Goal: Task Accomplishment & Management: Use online tool/utility

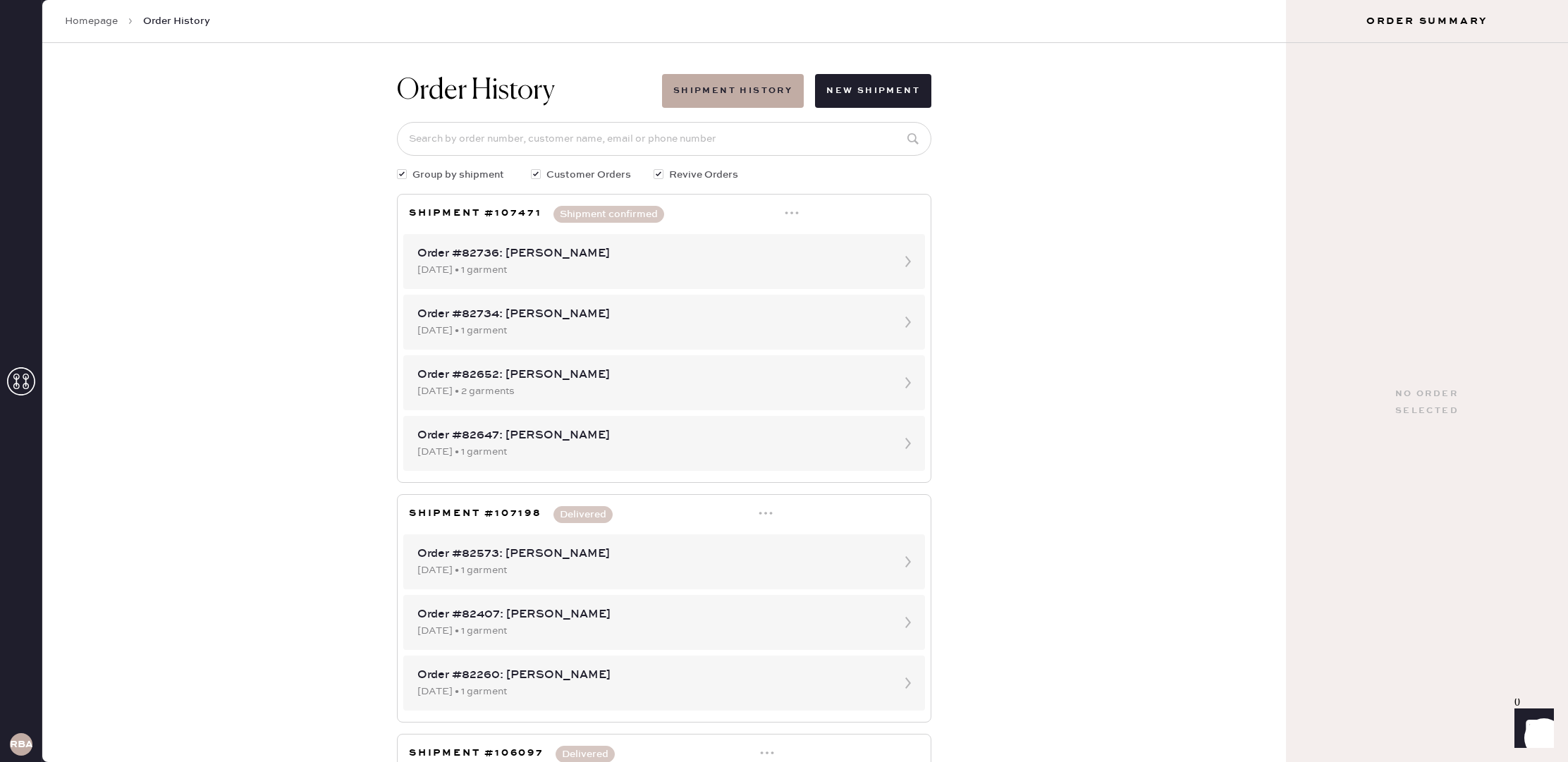
click at [104, 23] on link "Homepage" at bounding box center [91, 21] width 53 height 14
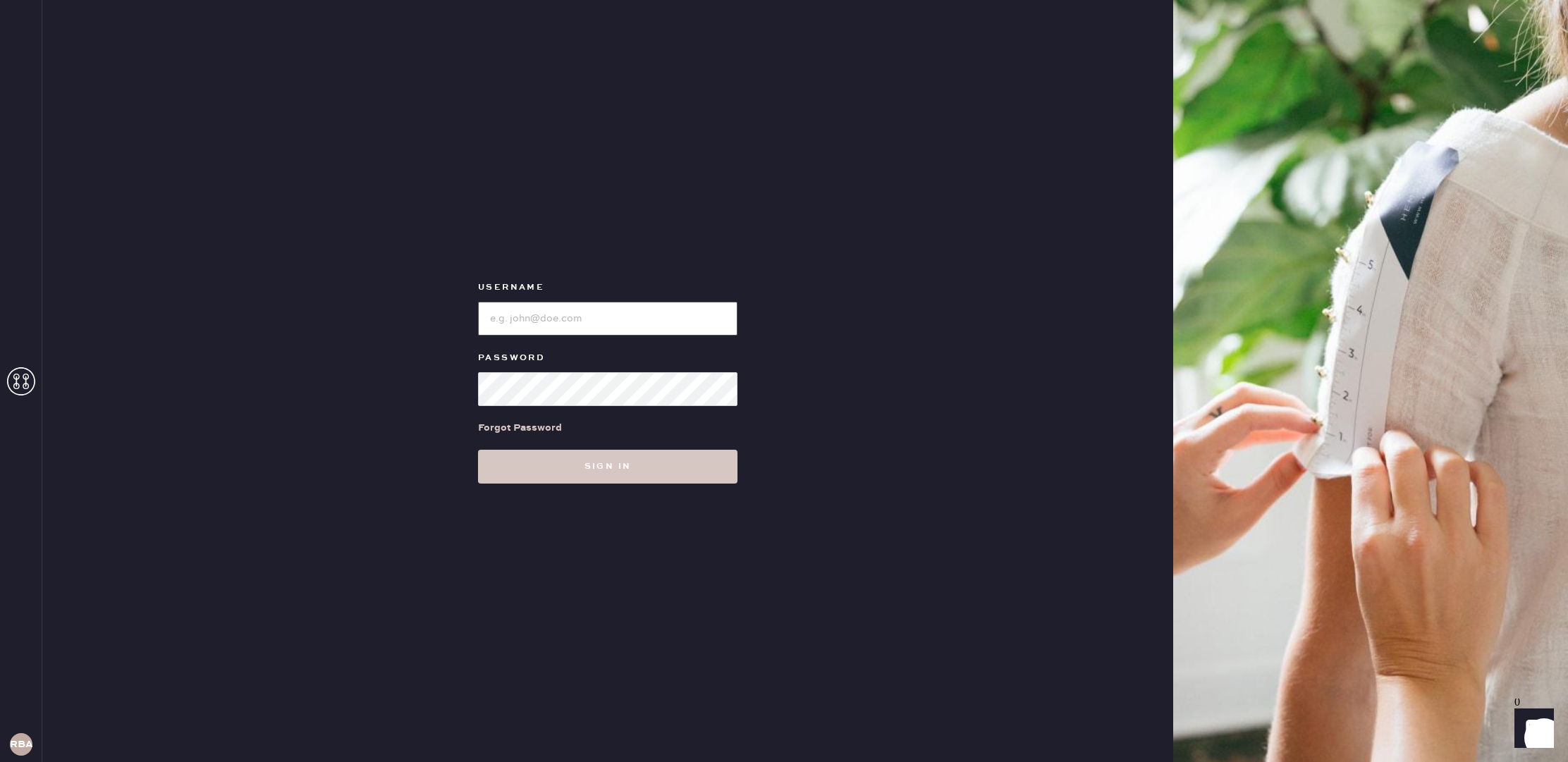
type input "reformationbellevue"
click at [613, 465] on button "Sign in" at bounding box center [607, 466] width 259 height 34
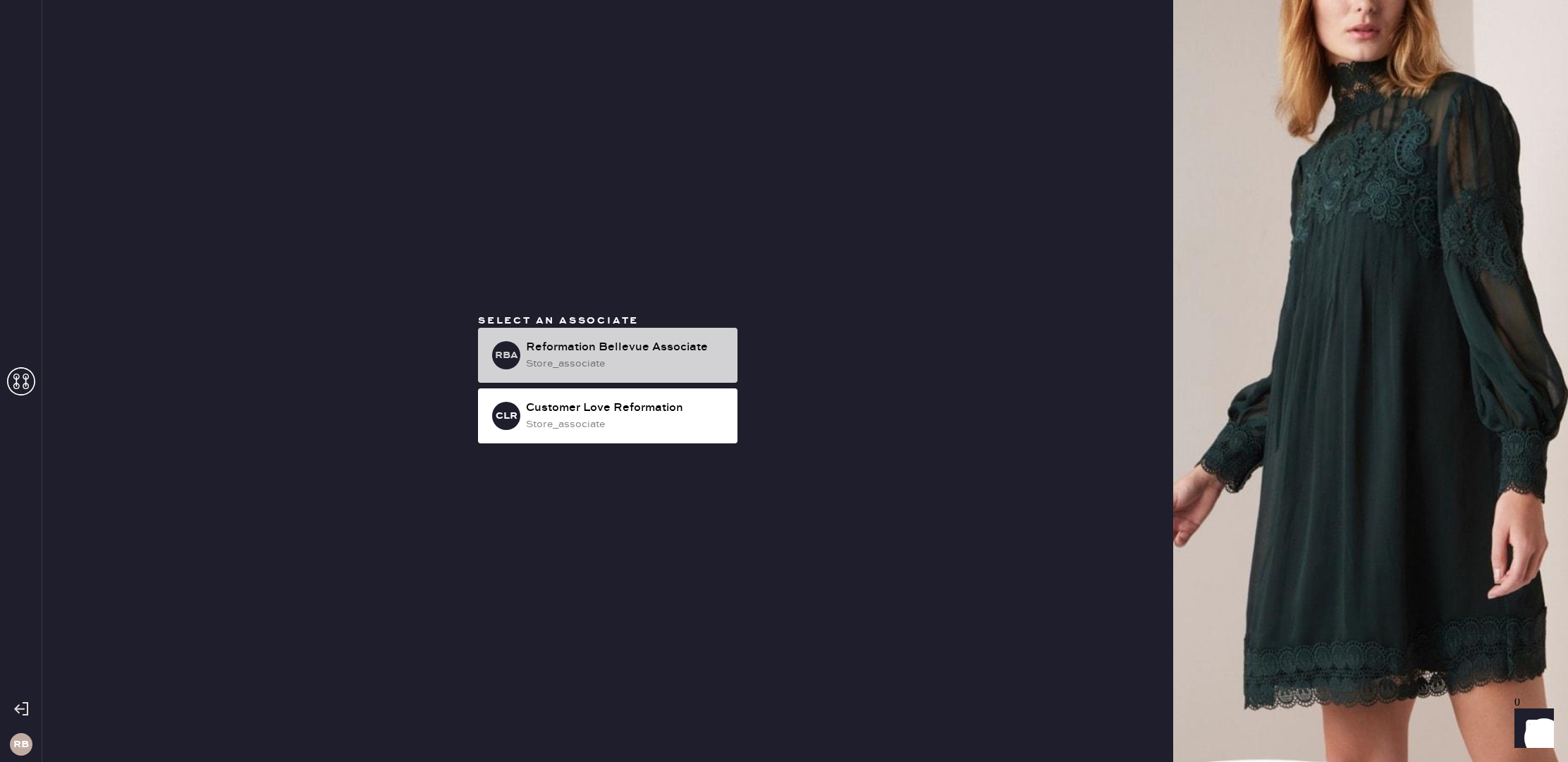
click at [633, 359] on div "store_associate" at bounding box center [626, 364] width 200 height 16
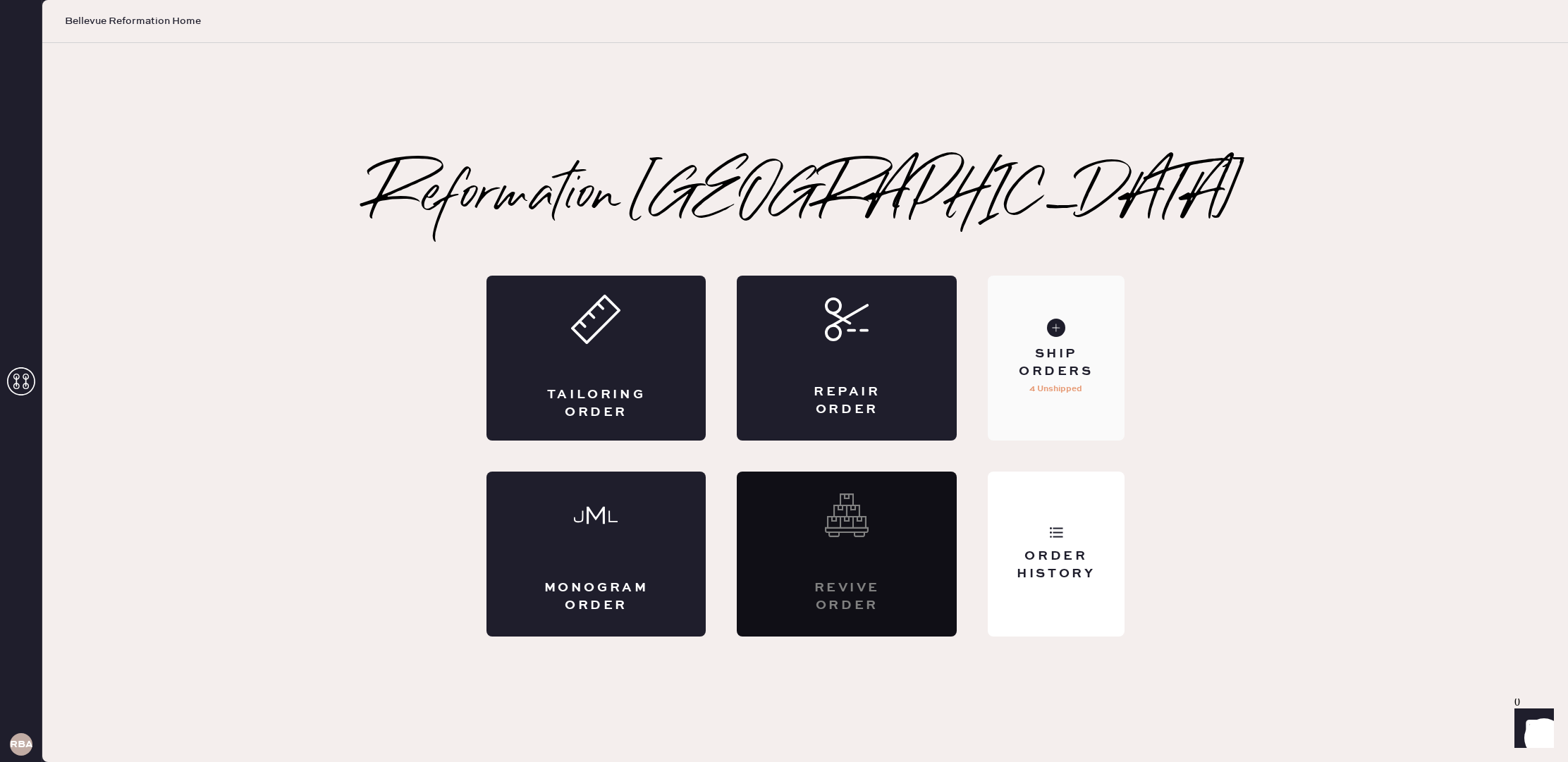
click at [1066, 360] on div "Ship Orders" at bounding box center [1055, 363] width 114 height 35
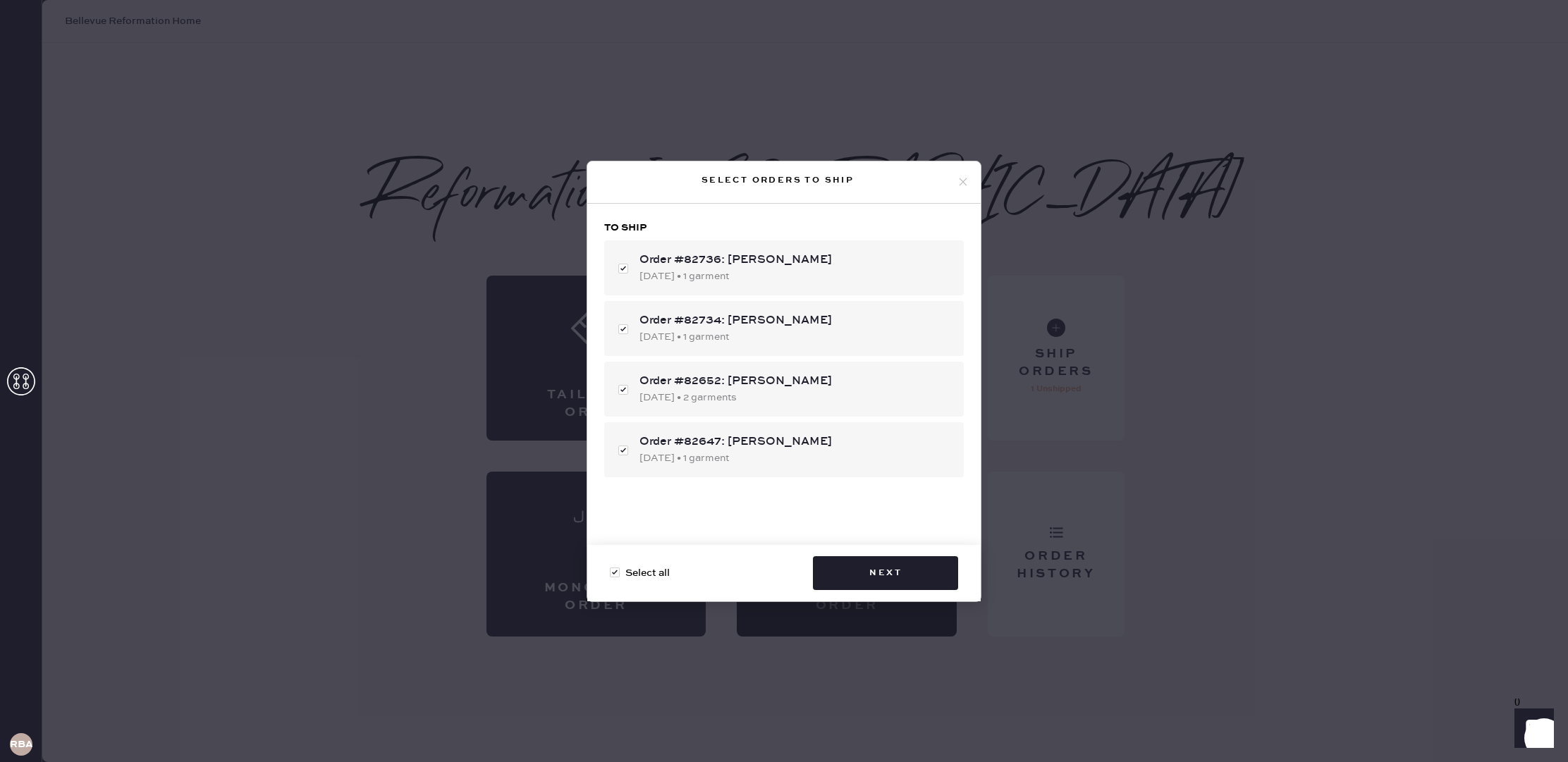
checkbox input "true"
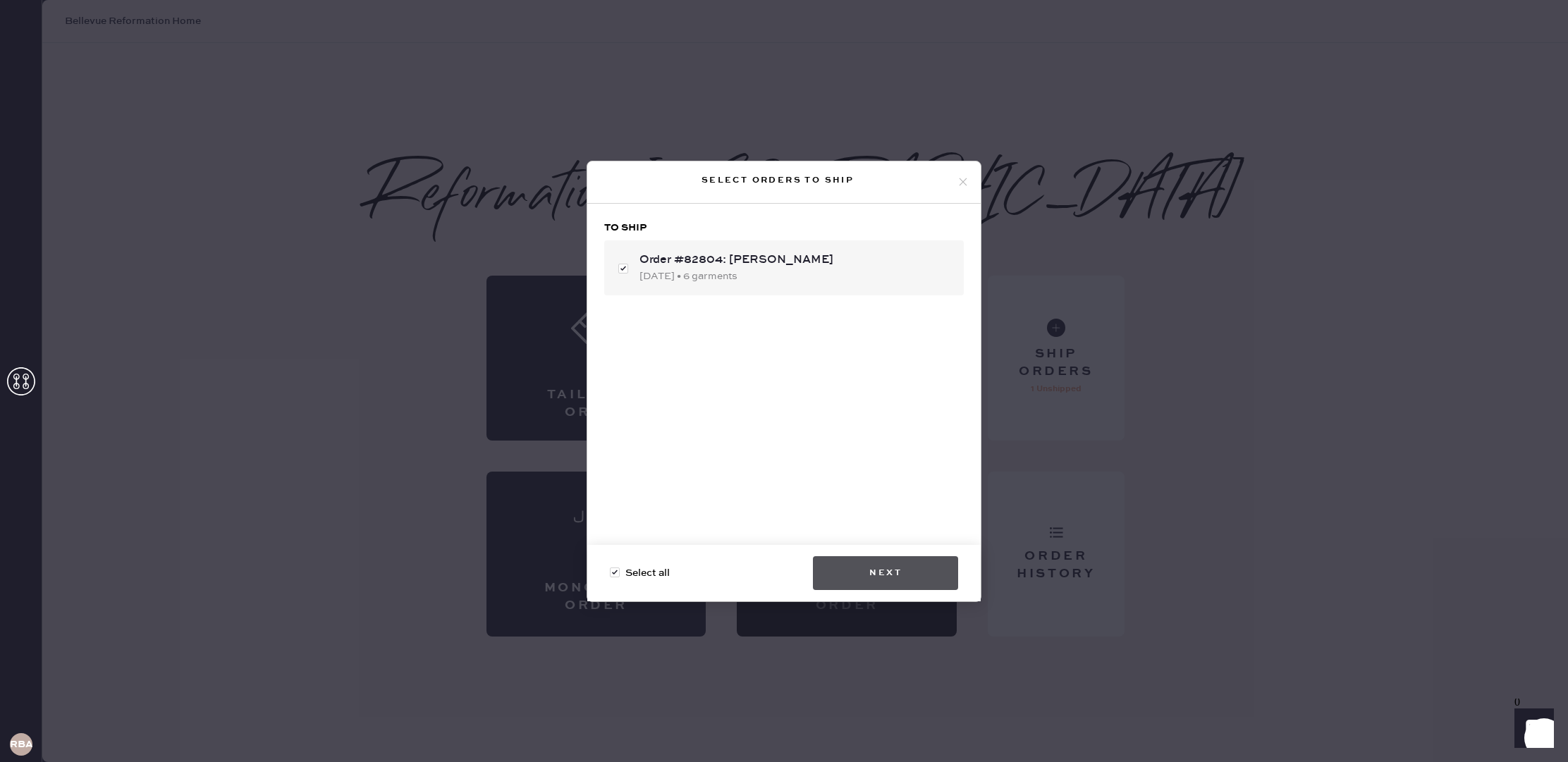
click at [896, 566] on button "Next" at bounding box center [885, 573] width 145 height 34
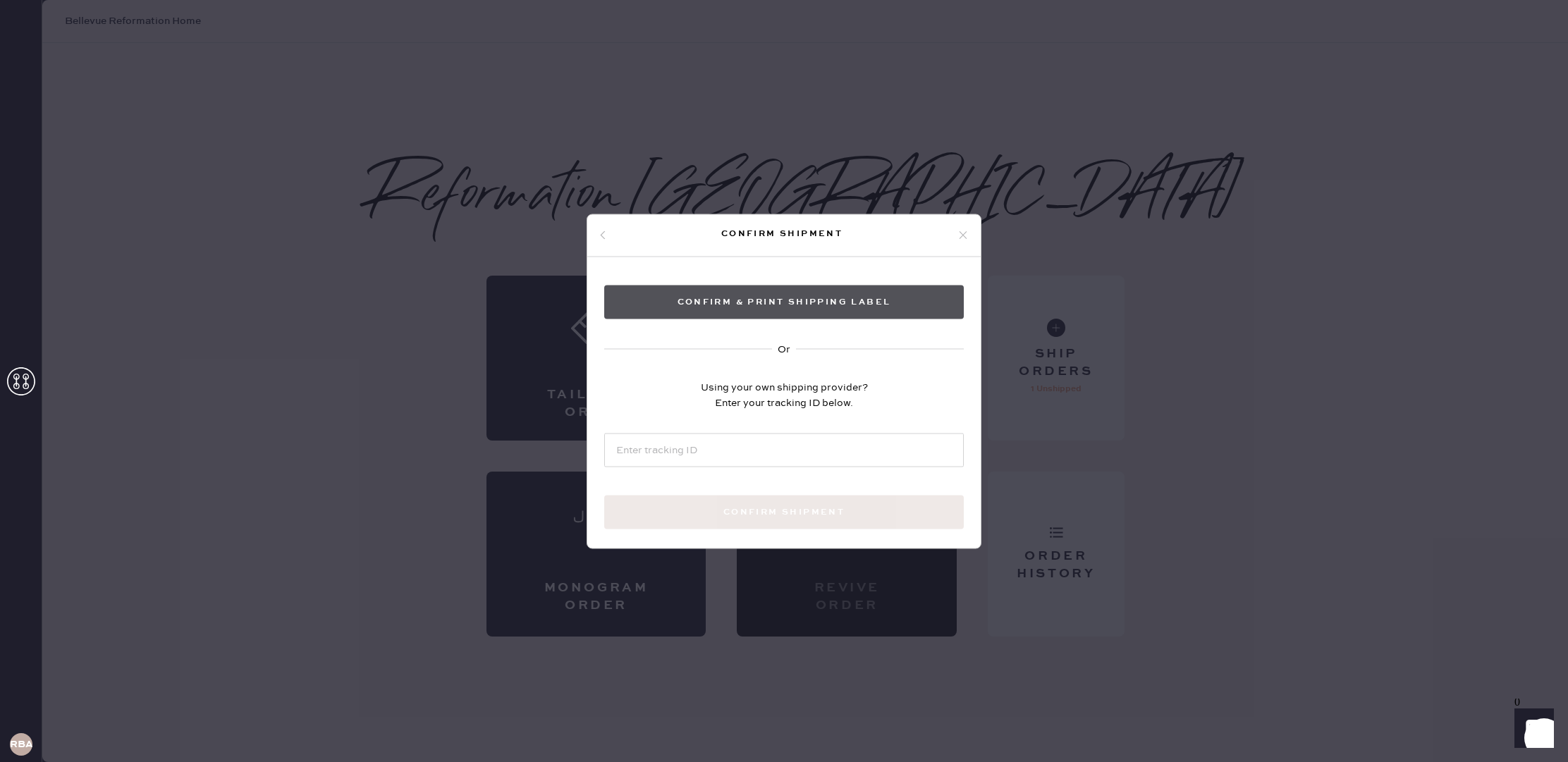
click at [792, 302] on button "Confirm & Print shipping label" at bounding box center [784, 301] width 360 height 34
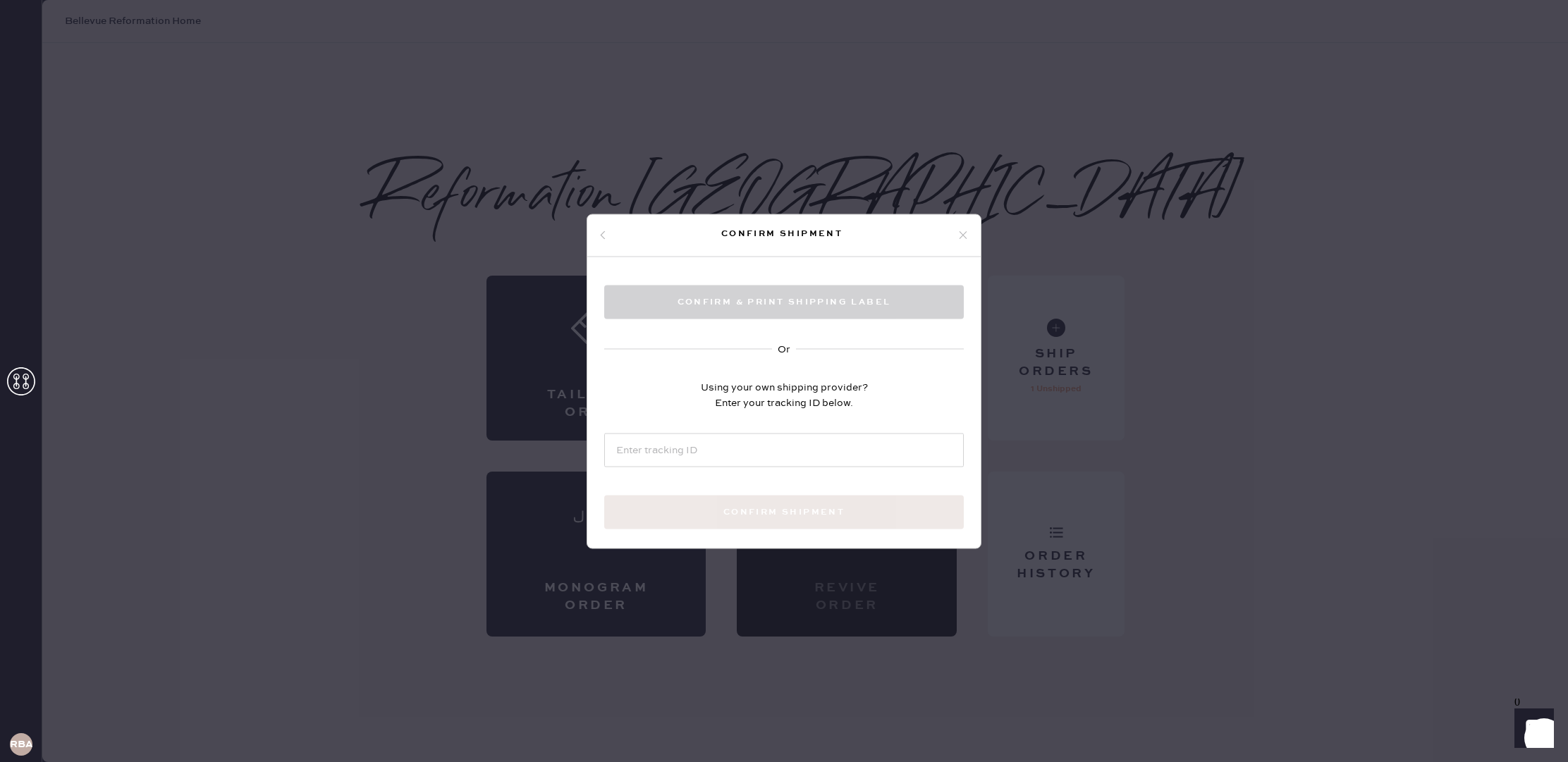
click at [803, 329] on div "Confirm & Print shipping label Or Using your own shipping provider? Enter your …" at bounding box center [783, 423] width 393 height 334
click at [964, 241] on icon at bounding box center [963, 236] width 13 height 13
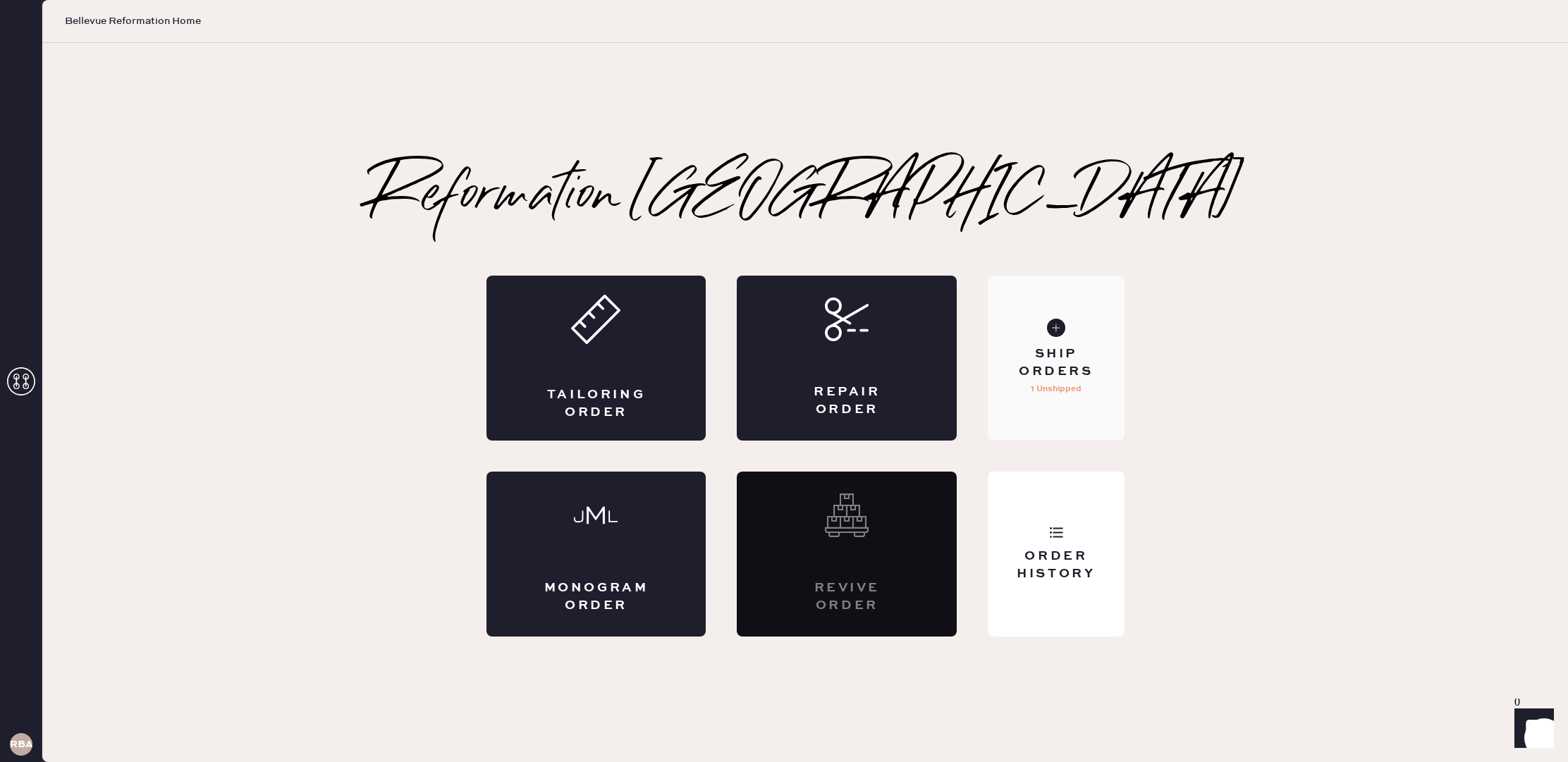
click at [1057, 353] on div "Ship Orders" at bounding box center [1055, 363] width 114 height 35
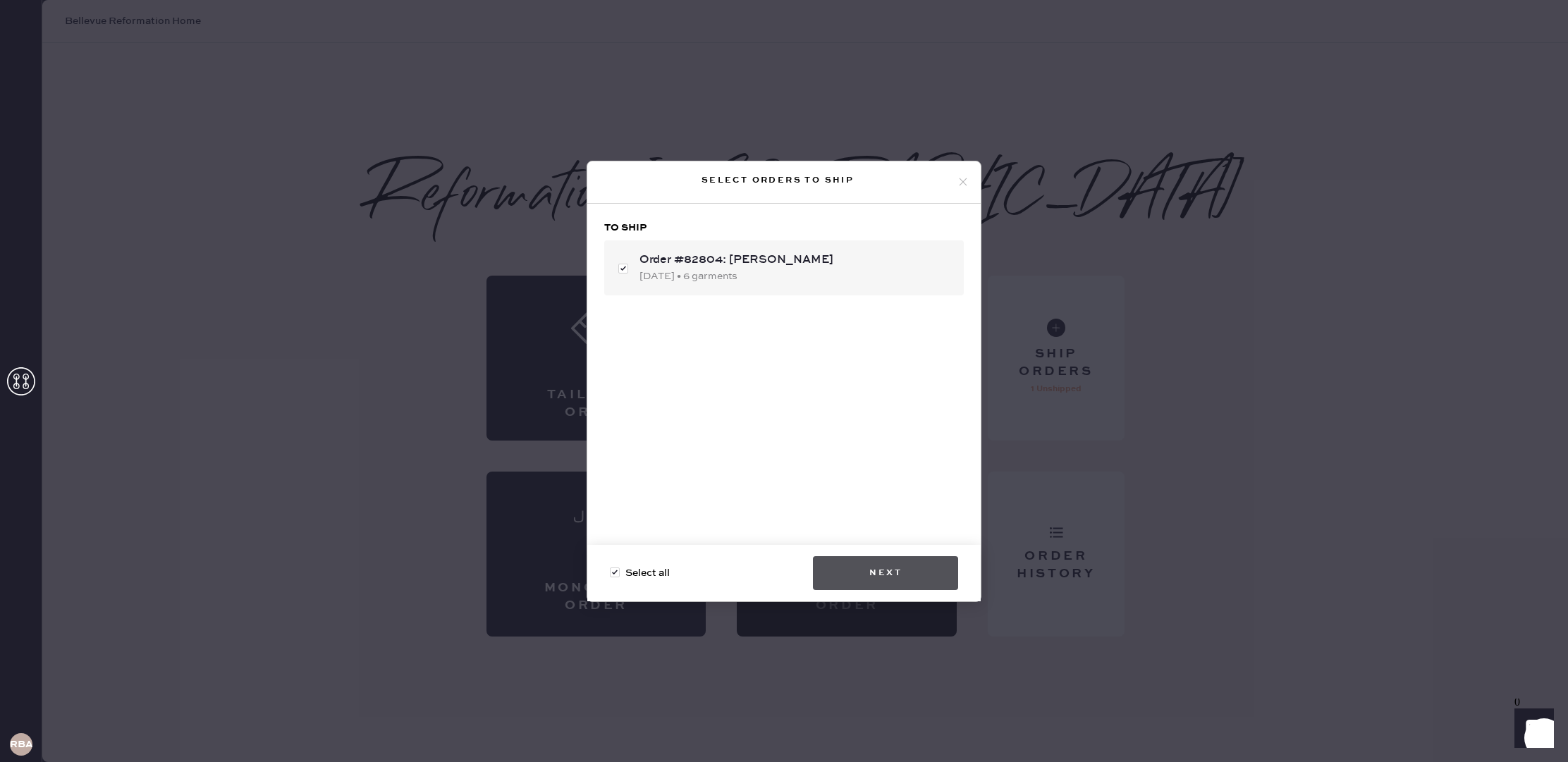
click at [857, 564] on button "Next" at bounding box center [885, 573] width 145 height 34
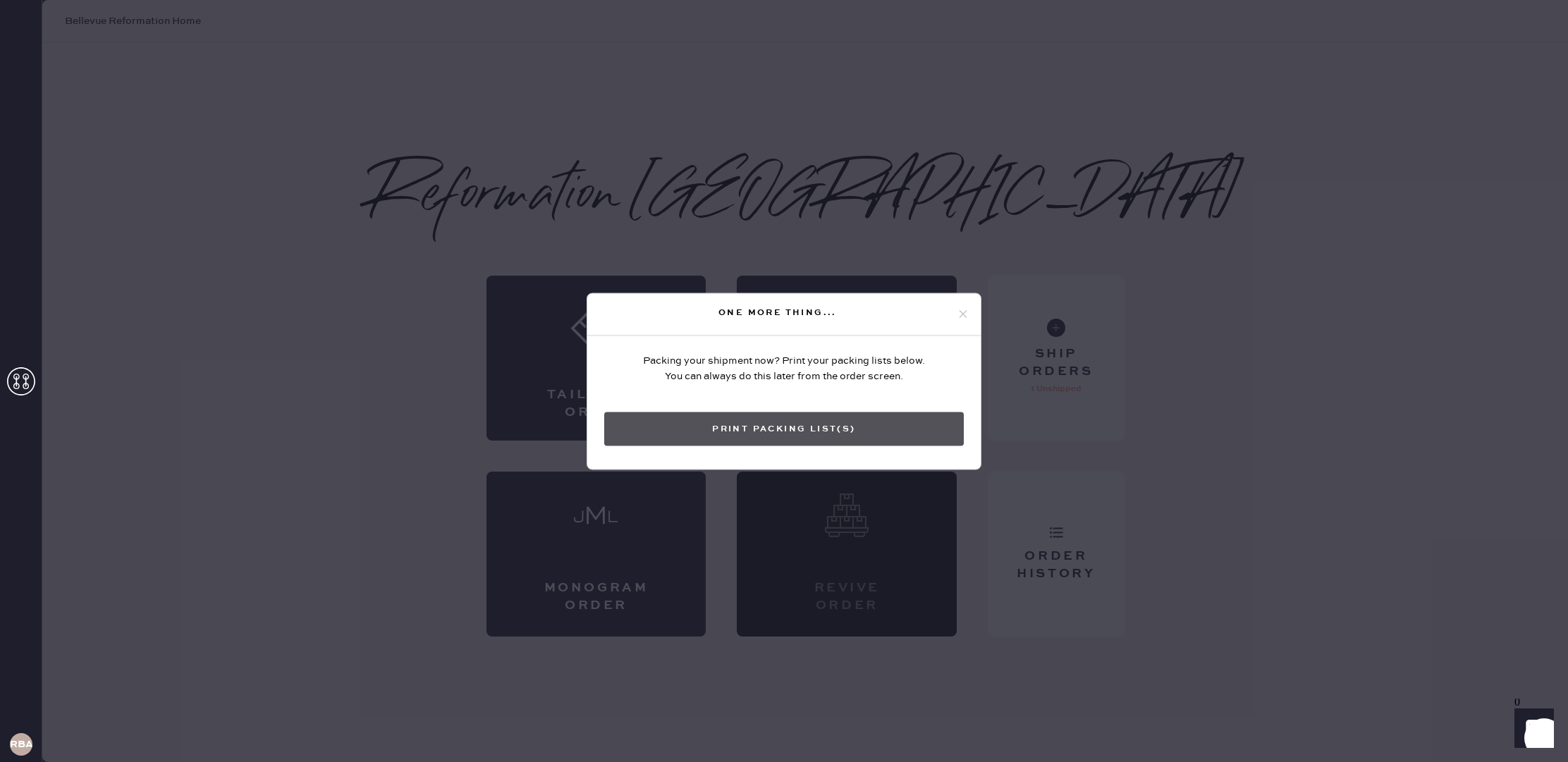
click at [821, 428] on button "Print Packing List(s)" at bounding box center [784, 428] width 360 height 34
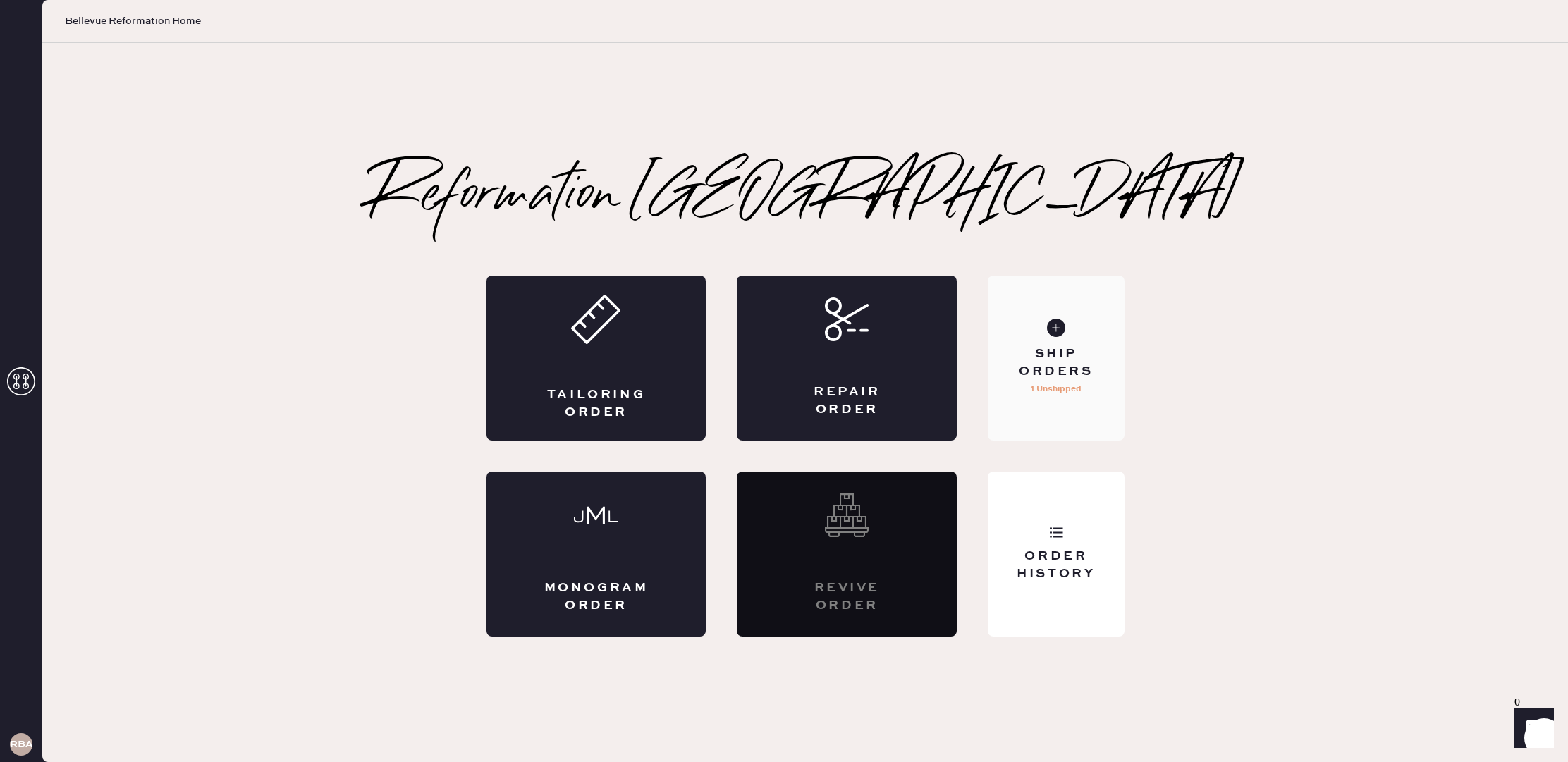
click at [1026, 310] on div "Ship Orders 1 Unshipped" at bounding box center [1055, 358] width 136 height 165
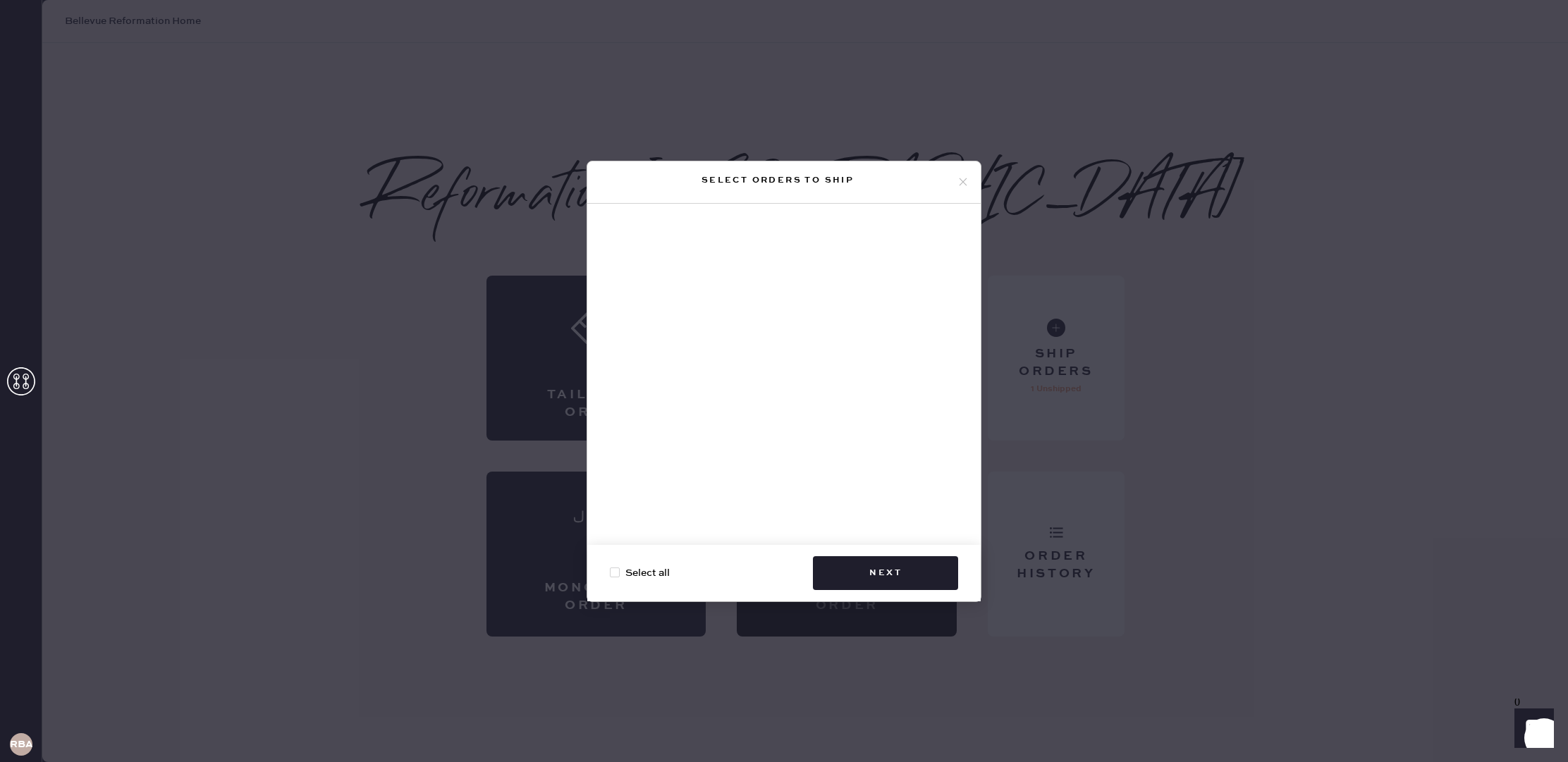
click at [955, 177] on div "Select orders to ship" at bounding box center [778, 181] width 358 height 17
click at [961, 183] on icon at bounding box center [963, 182] width 13 height 13
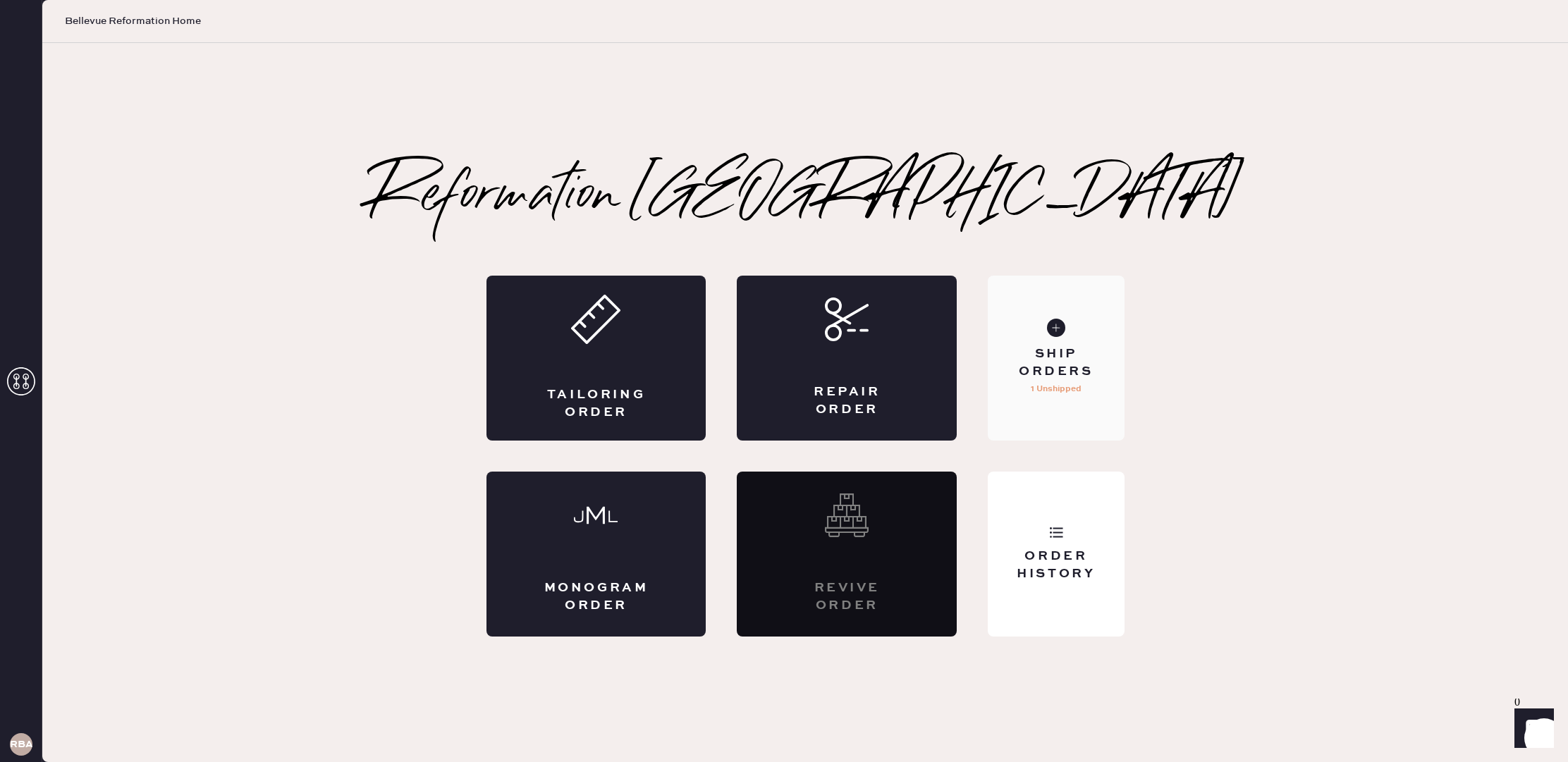
click at [1073, 311] on div "Ship Orders 1 Unshipped" at bounding box center [1055, 358] width 136 height 165
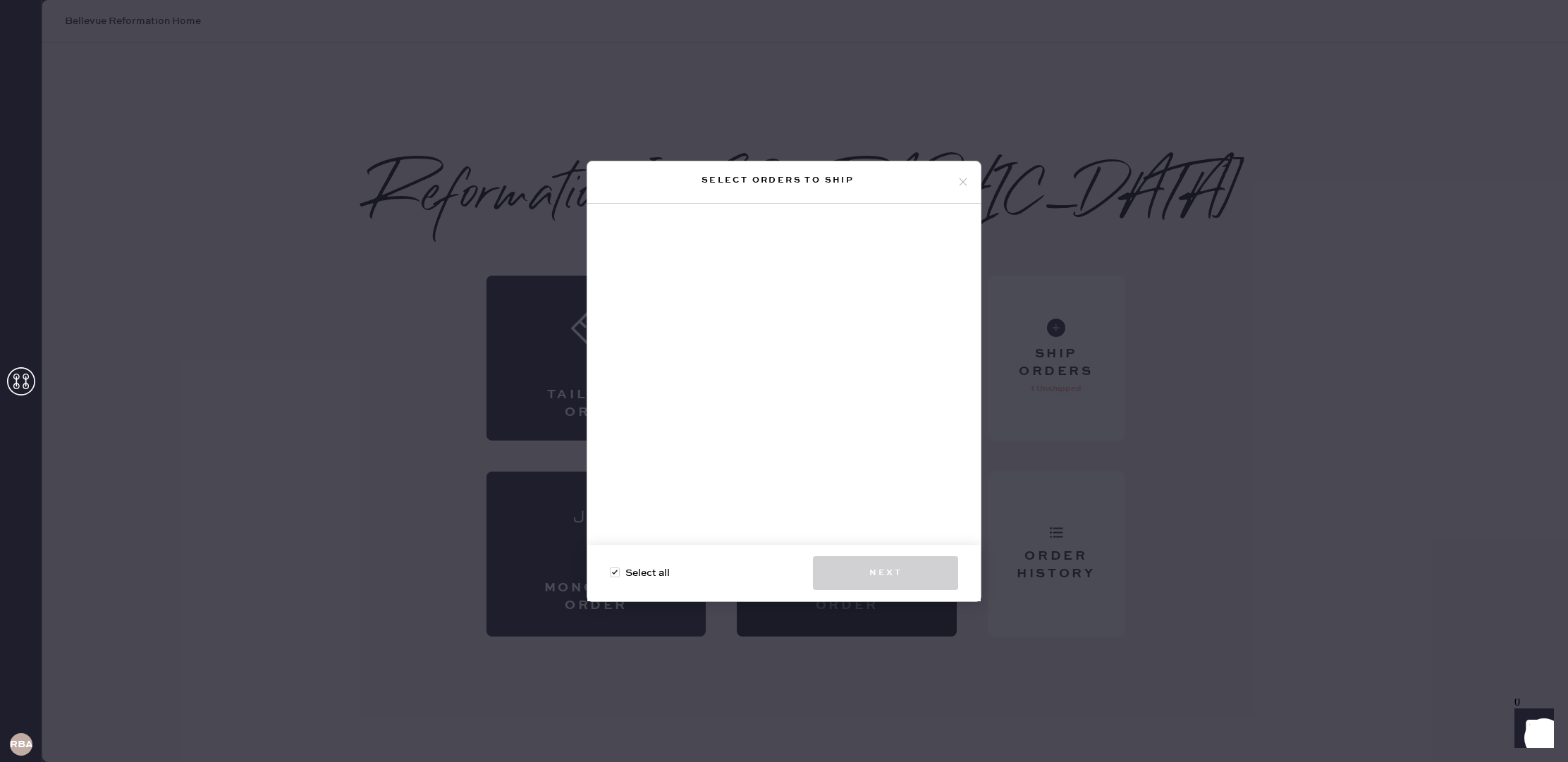
click at [1063, 325] on div "Select orders to ship Select all Next" at bounding box center [784, 381] width 1568 height 762
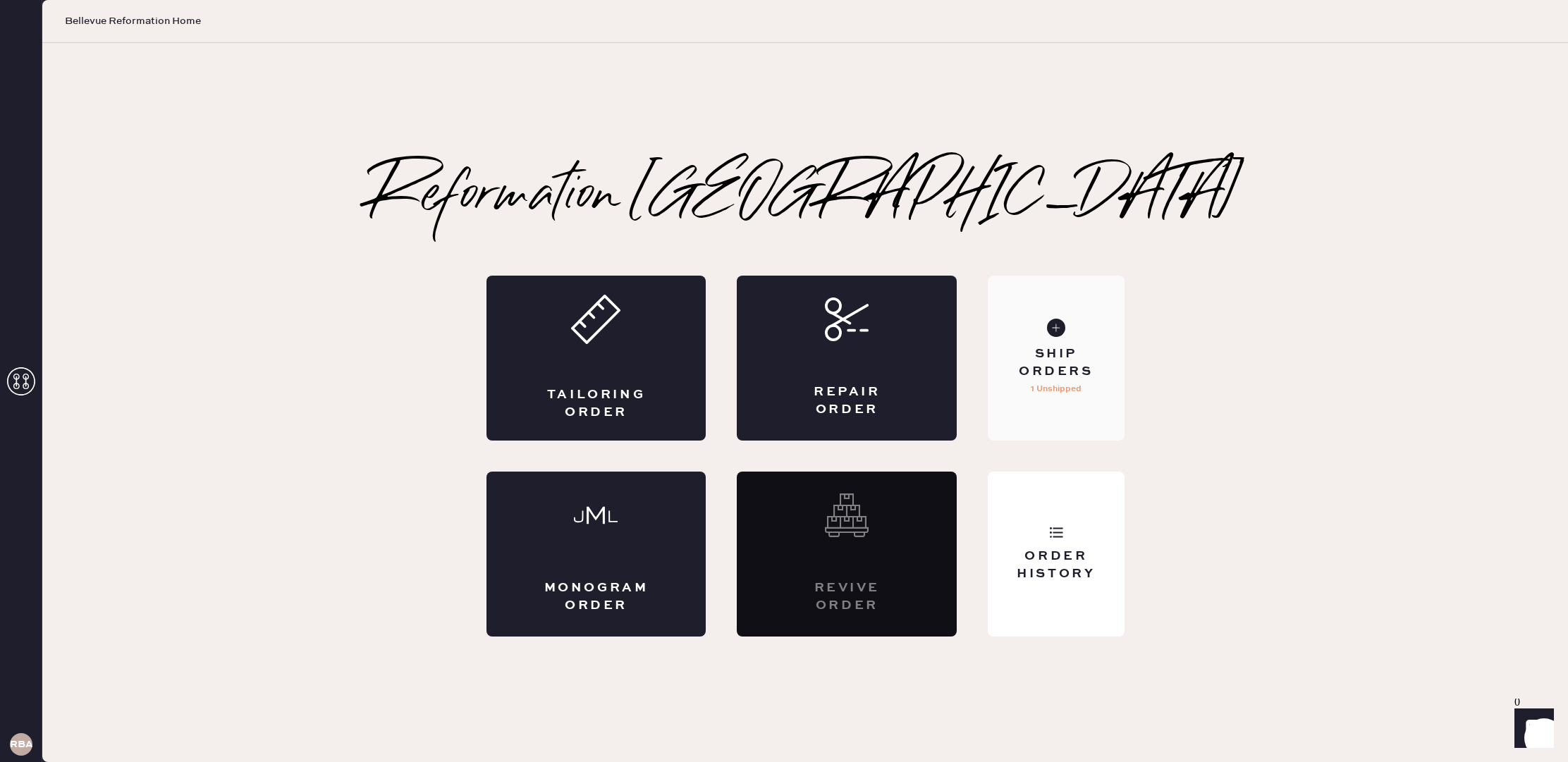
click at [1060, 351] on div "Ship Orders" at bounding box center [1055, 363] width 114 height 35
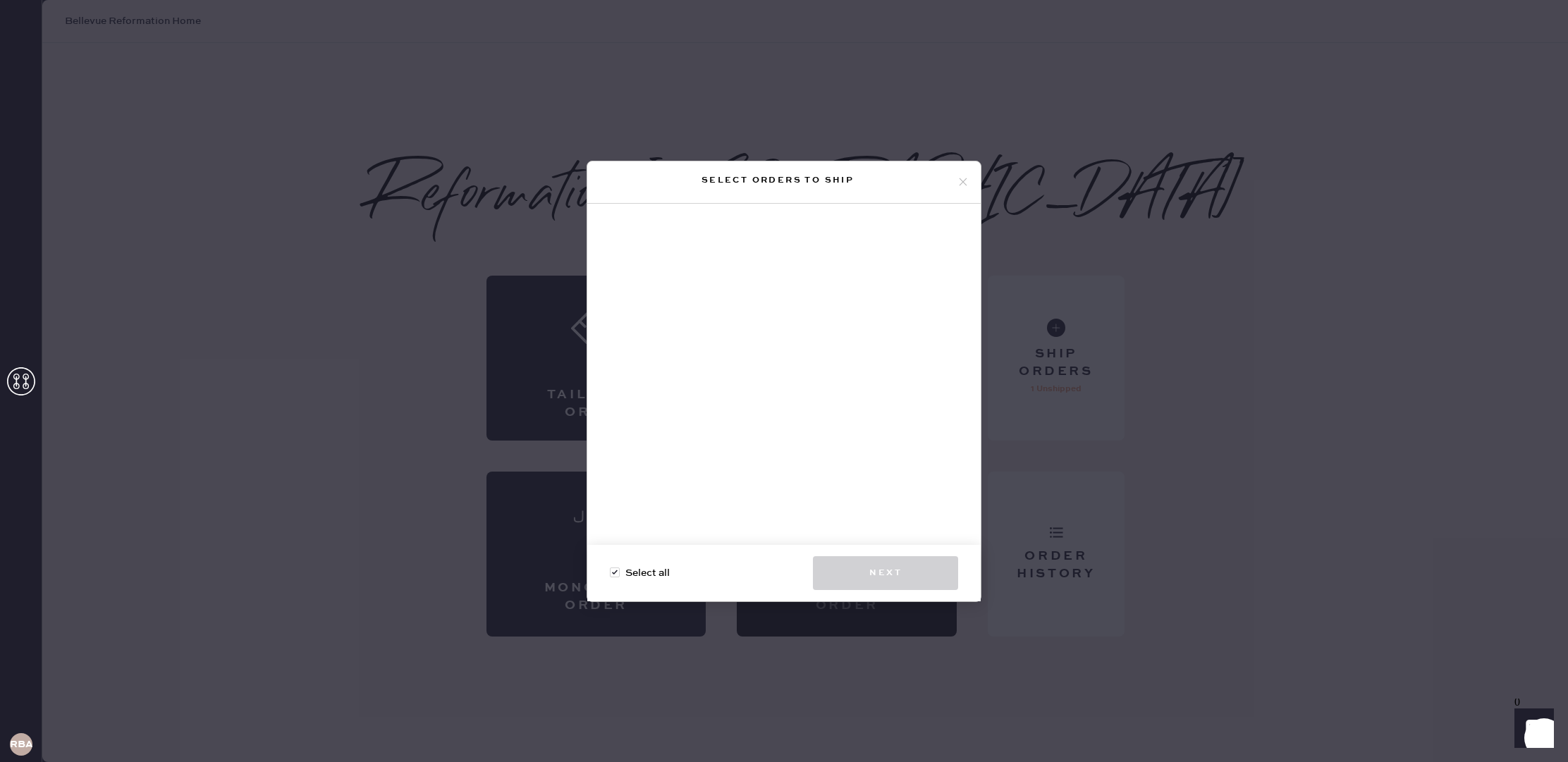
click at [960, 179] on use at bounding box center [963, 182] width 8 height 8
